Goal: Task Accomplishment & Management: Manage account settings

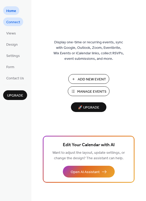
click at [13, 23] on span "Connect" at bounding box center [13, 22] width 14 height 5
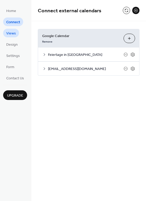
click at [12, 32] on span "Views" at bounding box center [11, 33] width 10 height 5
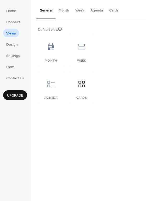
click at [63, 10] on button "Month" at bounding box center [64, 9] width 17 height 19
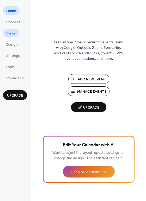
click at [13, 33] on span "Views" at bounding box center [11, 33] width 10 height 5
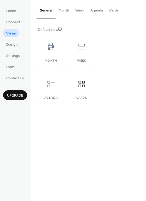
click at [66, 8] on button "Month" at bounding box center [64, 9] width 17 height 19
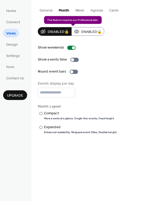
click at [90, 31] on div "Disabled 🔒 Enabled 🔒" at bounding box center [71, 31] width 67 height 9
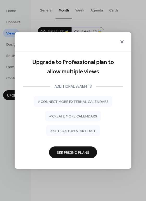
click at [122, 41] on icon at bounding box center [122, 41] width 3 height 3
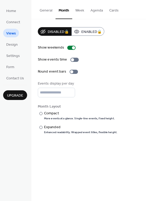
click at [76, 10] on button "Week" at bounding box center [79, 9] width 15 height 19
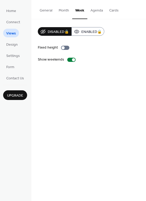
click at [95, 11] on button "Agenda" at bounding box center [97, 9] width 19 height 19
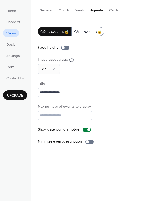
click at [113, 8] on button "Cards" at bounding box center [114, 9] width 16 height 19
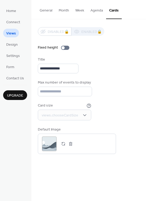
click at [49, 8] on button "General" at bounding box center [46, 9] width 19 height 19
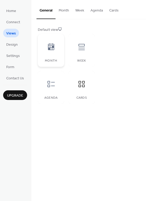
click at [48, 46] on icon at bounding box center [51, 46] width 6 height 7
click at [55, 89] on div at bounding box center [51, 84] width 16 height 16
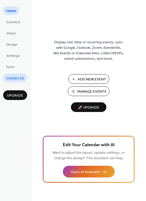
click at [15, 78] on span "Contact Us" at bounding box center [15, 78] width 18 height 5
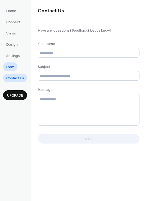
click at [15, 66] on link "Form" at bounding box center [10, 66] width 14 height 9
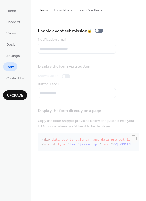
click at [60, 10] on button "Form labels" at bounding box center [63, 9] width 25 height 19
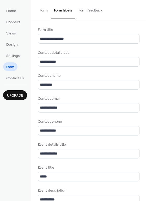
click at [87, 10] on button "Form feedback" at bounding box center [91, 9] width 30 height 19
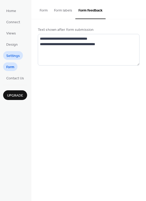
click at [14, 56] on span "Settings" at bounding box center [13, 55] width 14 height 5
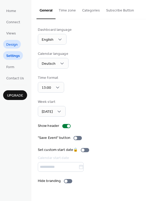
click at [12, 45] on span "Design" at bounding box center [12, 44] width 12 height 5
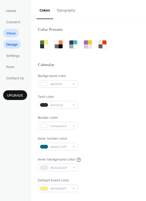
click at [13, 35] on span "Views" at bounding box center [11, 33] width 10 height 5
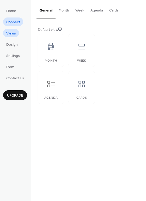
click at [17, 20] on span "Connect" at bounding box center [13, 22] width 14 height 5
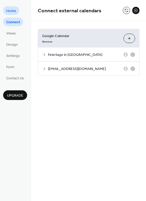
click at [14, 9] on span "Home" at bounding box center [11, 10] width 10 height 5
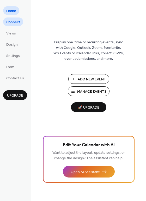
click at [15, 24] on span "Connect" at bounding box center [13, 22] width 14 height 5
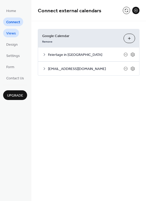
click at [15, 35] on span "Views" at bounding box center [11, 33] width 10 height 5
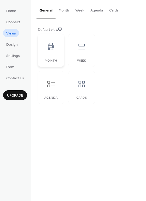
click at [50, 45] on icon at bounding box center [51, 47] width 8 height 8
